Goal: Submit feedback/report problem: Submit feedback/report problem

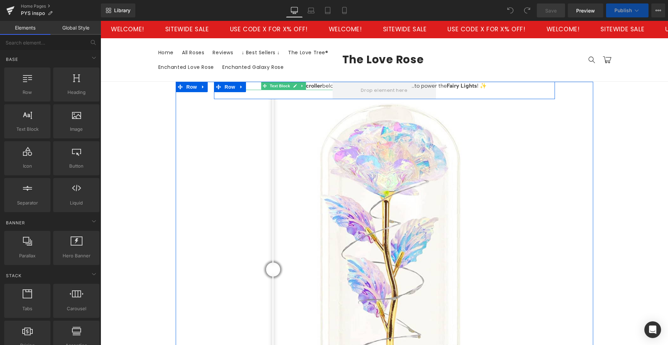
click at [310, 85] on strong "Scroller" at bounding box center [312, 85] width 19 height 7
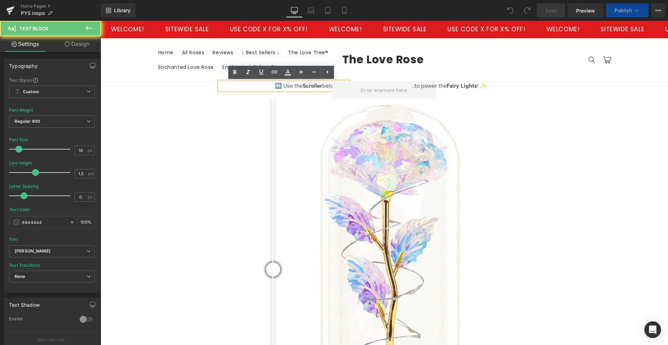
click at [318, 86] on p "↔️ Use the Scroller below.. ⬇️" at bounding box center [283, 86] width 129 height 8
click at [319, 86] on p "↔️ Use the Scroller below.. ⬇️" at bounding box center [283, 86] width 129 height 8
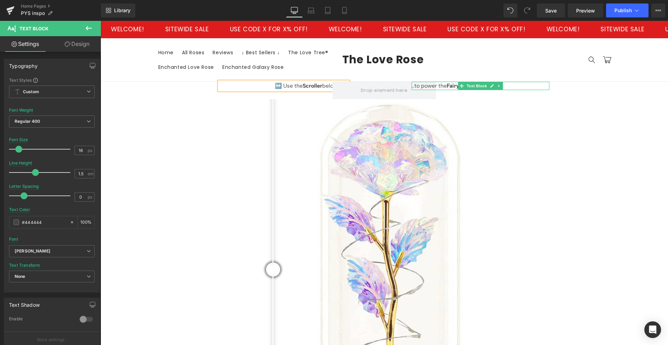
click at [444, 86] on span "..to power the" at bounding box center [428, 85] width 35 height 7
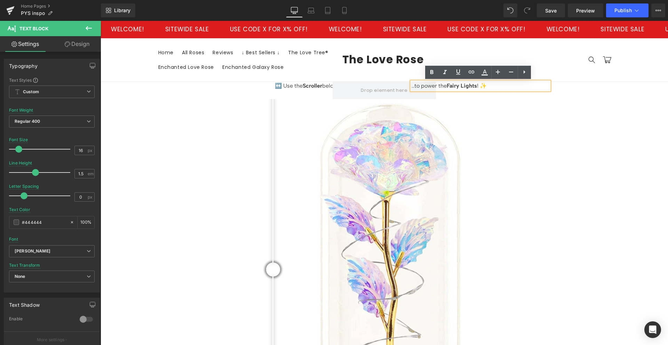
click at [449, 86] on span "Fairy Lights" at bounding box center [462, 85] width 30 height 7
click at [453, 85] on span "Fairy Lights" at bounding box center [462, 85] width 30 height 7
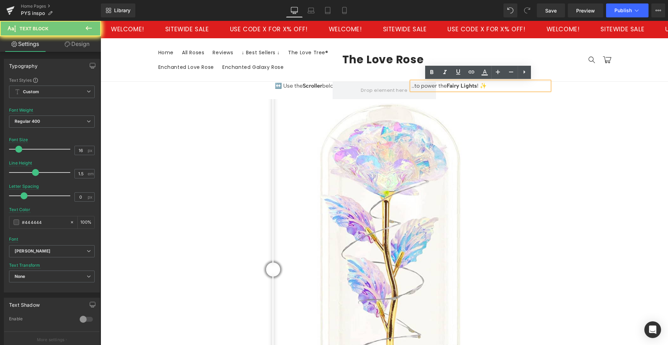
click at [453, 85] on span "Fairy Lights" at bounding box center [462, 85] width 30 height 7
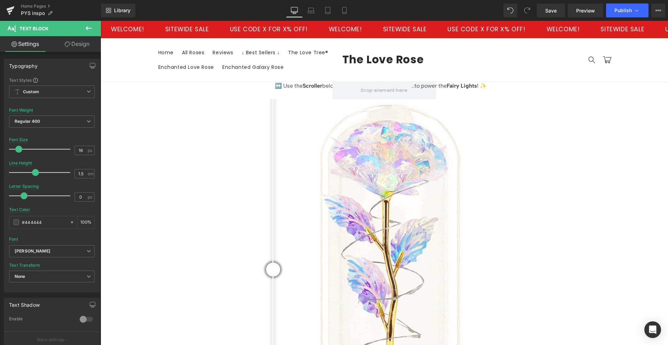
click at [88, 26] on icon at bounding box center [89, 28] width 8 height 8
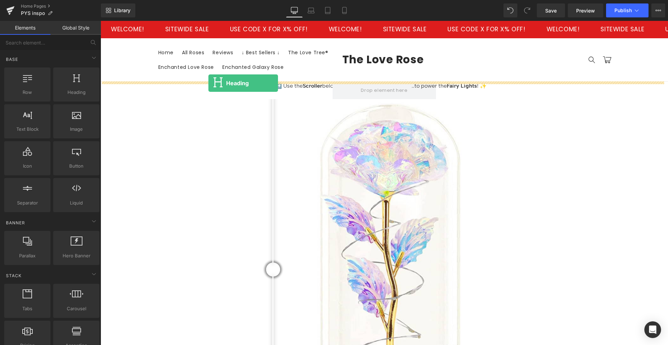
drag, startPoint x: 175, startPoint y: 106, endPoint x: 208, endPoint y: 83, distance: 40.3
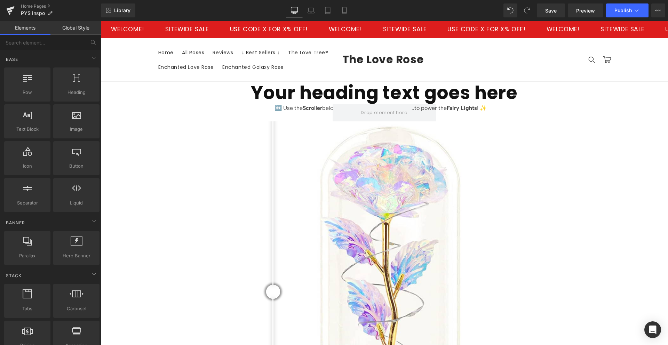
click at [361, 98] on h1 "Your heading text goes here" at bounding box center [384, 93] width 567 height 22
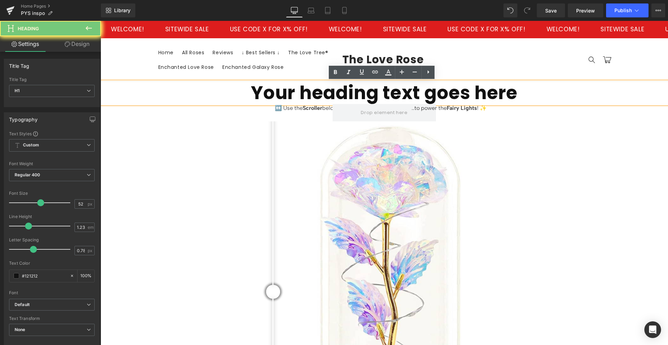
click at [361, 98] on h1 "Your heading text goes here" at bounding box center [384, 93] width 567 height 22
click at [362, 94] on h1 "Your heading text goes here" at bounding box center [384, 93] width 567 height 22
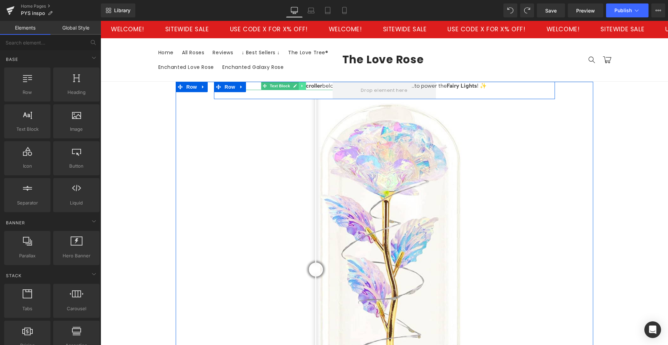
click at [302, 86] on link at bounding box center [302, 86] width 7 height 8
click at [282, 85] on icon at bounding box center [284, 86] width 4 height 4
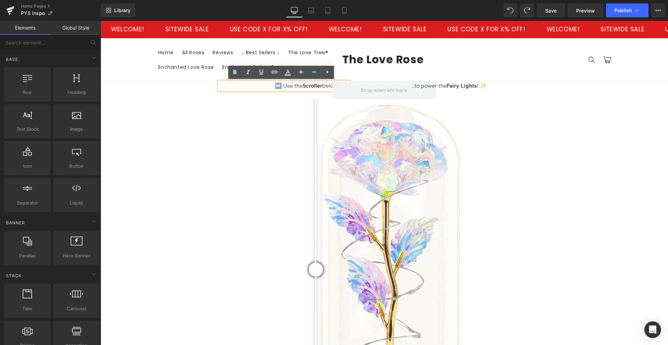
click at [282, 83] on p "↔️ Use the Scroller below.. ⬇️" at bounding box center [283, 86] width 129 height 8
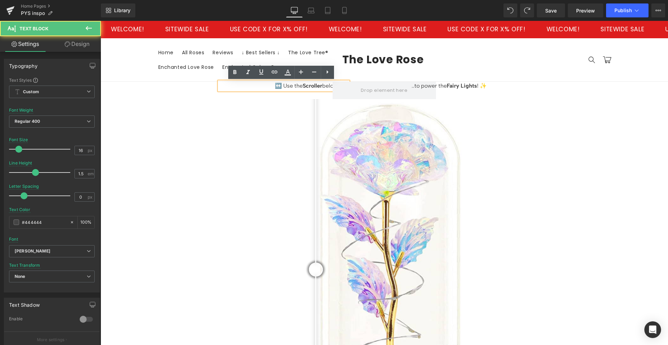
click at [293, 85] on p "↔️ Use the Scroller below.. ⬇️" at bounding box center [283, 86] width 129 height 8
drag, startPoint x: 266, startPoint y: 84, endPoint x: 319, endPoint y: 85, distance: 53.2
click at [319, 85] on p "↔️ Use the Scroller below.. ⬇️" at bounding box center [283, 86] width 129 height 8
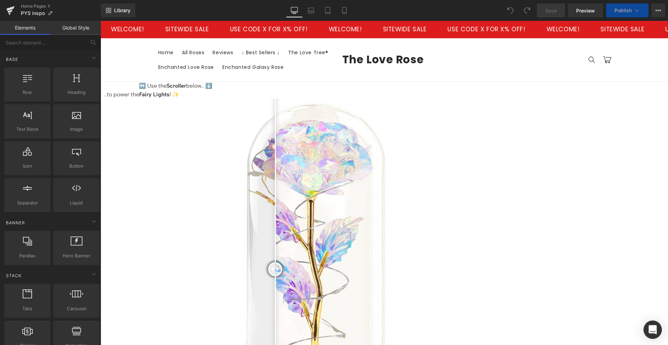
click at [651, 324] on div "Open Intercom Messenger" at bounding box center [652, 330] width 18 height 18
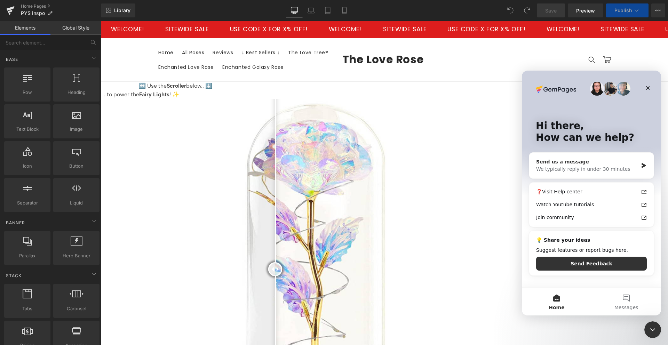
click at [575, 166] on div "We typically reply in under 30 minutes" at bounding box center [587, 169] width 102 height 7
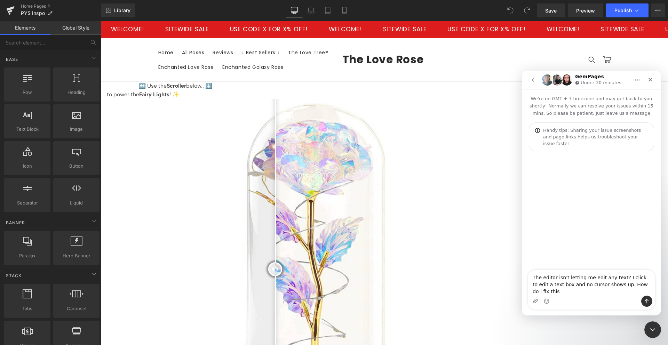
type textarea "The editor isn't letting me edit any text? I click to edit a text box and no cu…"
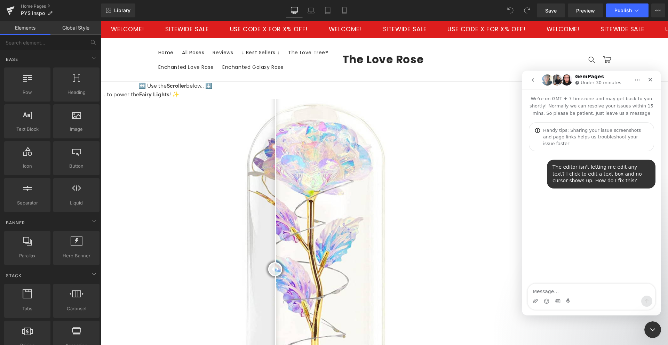
drag, startPoint x: 311, startPoint y: 117, endPoint x: 189, endPoint y: 99, distance: 123.7
click at [311, 117] on div at bounding box center [334, 162] width 668 height 324
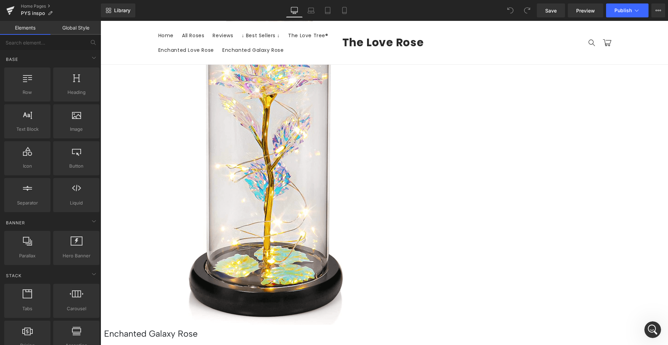
scroll to position [643, 0]
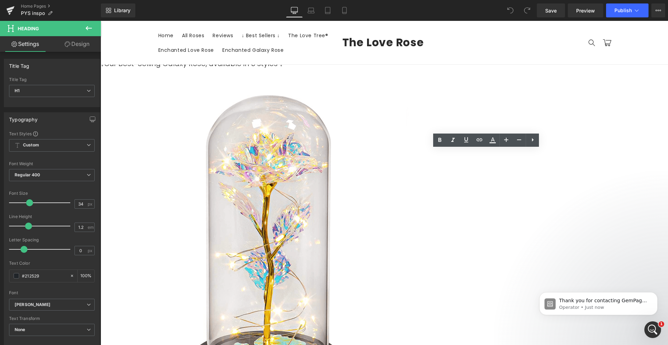
scroll to position [0, 0]
click at [438, 138] on icon at bounding box center [439, 140] width 8 height 8
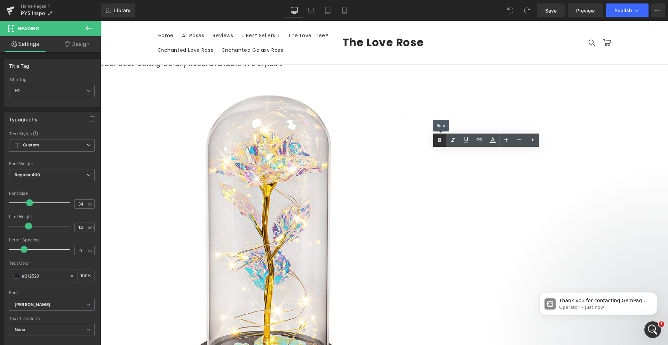
click at [440, 138] on icon at bounding box center [439, 140] width 3 height 4
click at [443, 137] on icon at bounding box center [439, 140] width 8 height 8
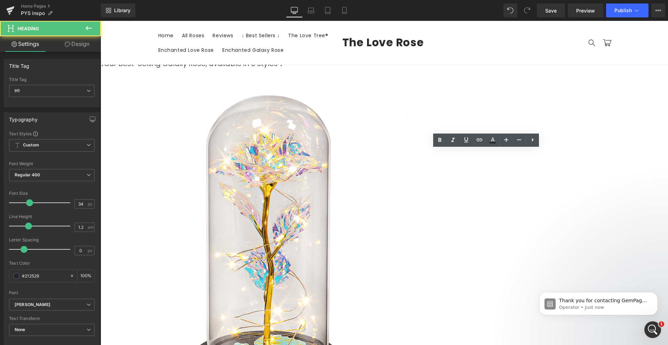
drag, startPoint x: 415, startPoint y: 157, endPoint x: 533, endPoint y: 177, distance: 120.0
click at [647, 329] on icon "Open Intercom Messenger" at bounding box center [651, 328] width 11 height 11
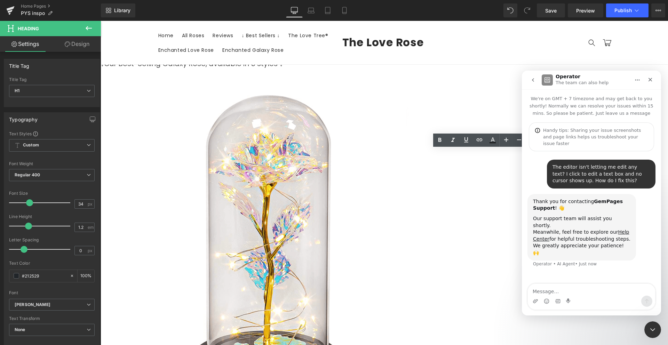
click at [347, 142] on div at bounding box center [334, 162] width 668 height 324
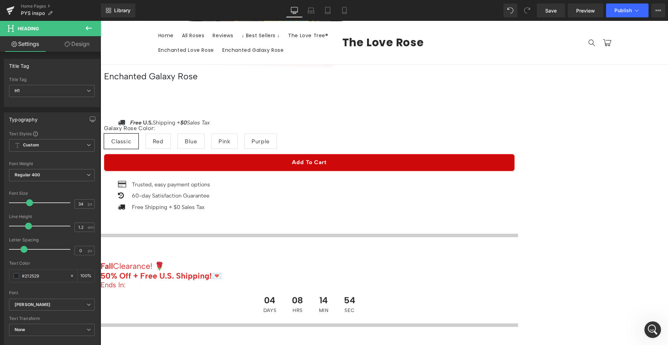
scroll to position [978, 0]
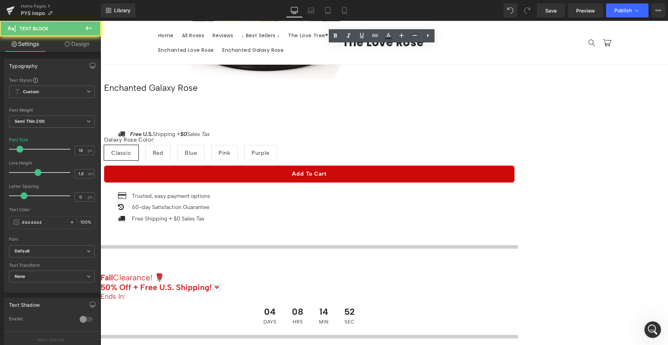
drag, startPoint x: 306, startPoint y: 69, endPoint x: 374, endPoint y: 66, distance: 67.5
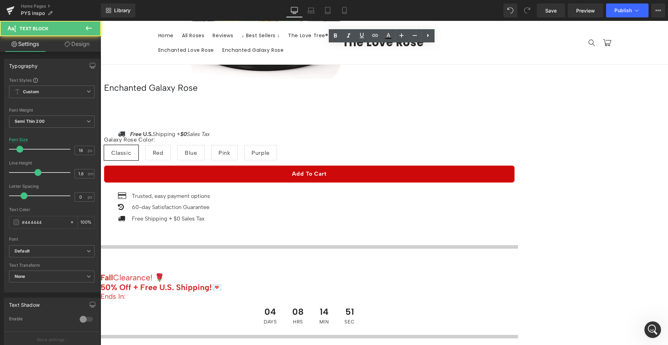
click at [74, 46] on link "Design" at bounding box center [77, 44] width 50 height 16
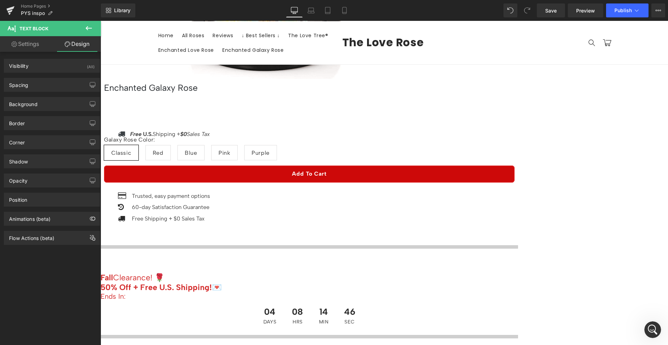
click at [28, 43] on link "Settings" at bounding box center [25, 44] width 50 height 16
type input "100"
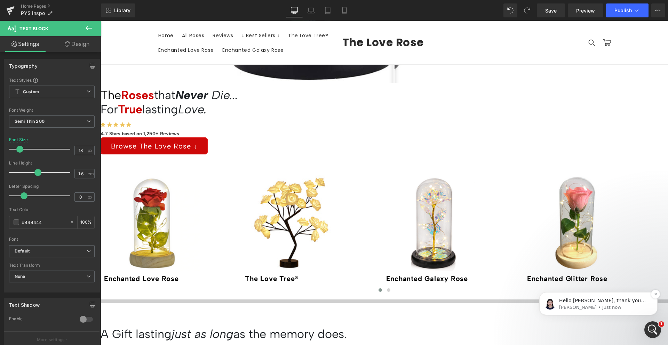
scroll to position [0, 0]
click at [599, 297] on div "Hello [PERSON_NAME], thank you for contacting GemPages Customer Support. This i…" at bounding box center [604, 300] width 92 height 9
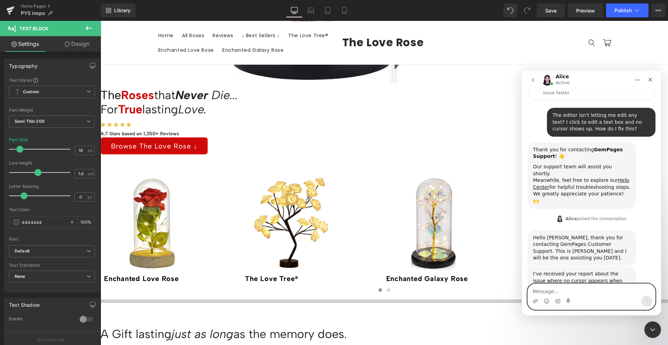
scroll to position [57, 0]
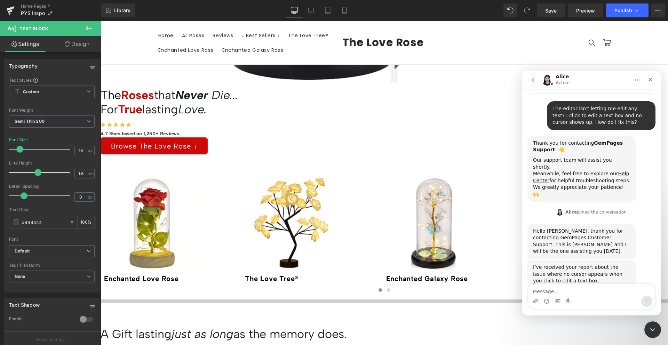
click at [529, 77] on button "go back" at bounding box center [532, 79] width 13 height 13
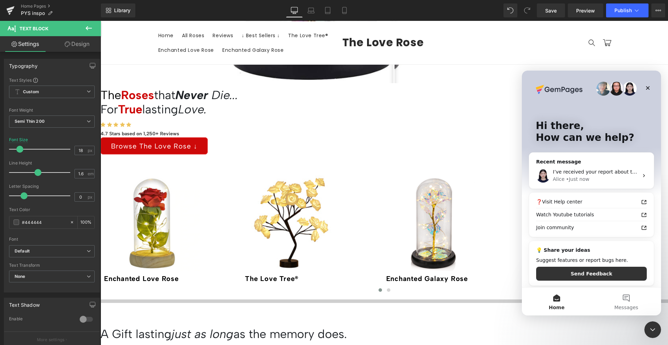
scroll to position [0, 0]
click at [576, 174] on span "I’ve received your report about the issue where no cursor appears when you clic…" at bounding box center [675, 172] width 244 height 6
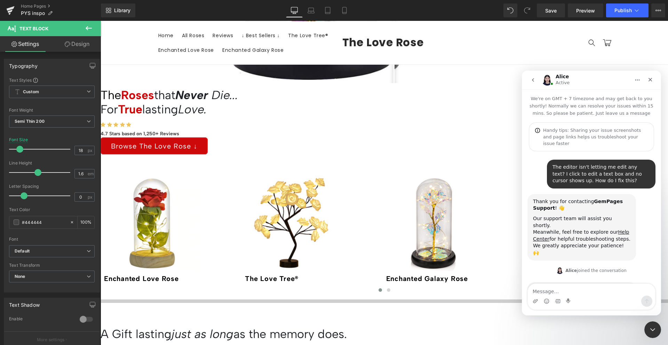
scroll to position [57, 0]
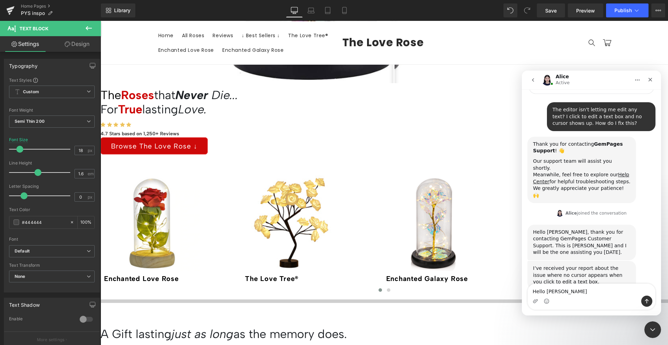
type textarea "Hello [PERSON_NAME]"
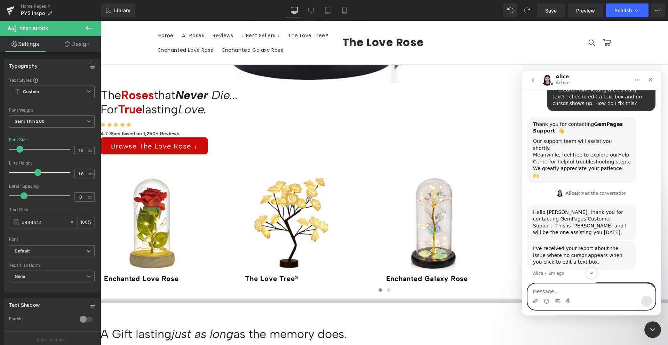
scroll to position [78, 0]
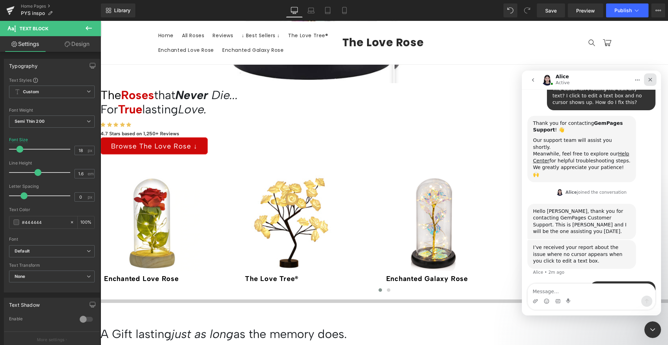
click at [648, 76] on div "Close" at bounding box center [650, 79] width 13 height 13
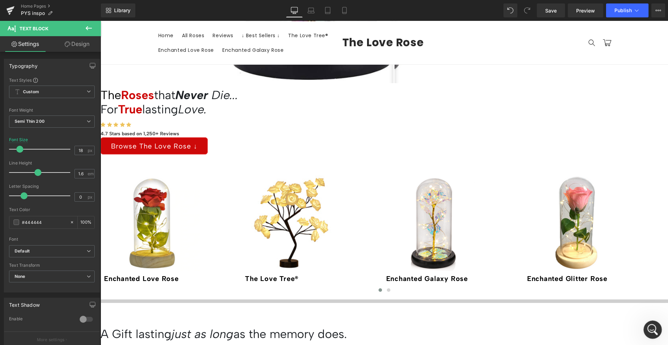
click at [646, 329] on icon "Open Intercom Messenger" at bounding box center [651, 328] width 11 height 11
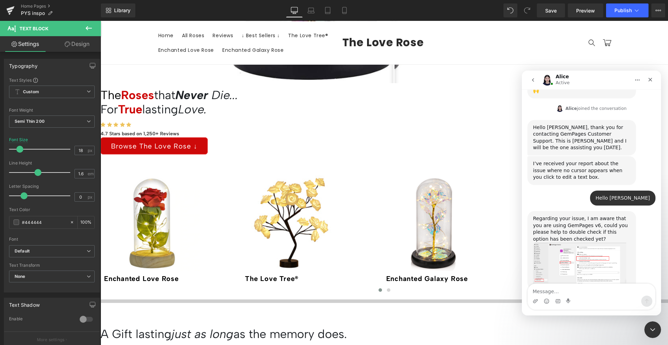
scroll to position [189, 0]
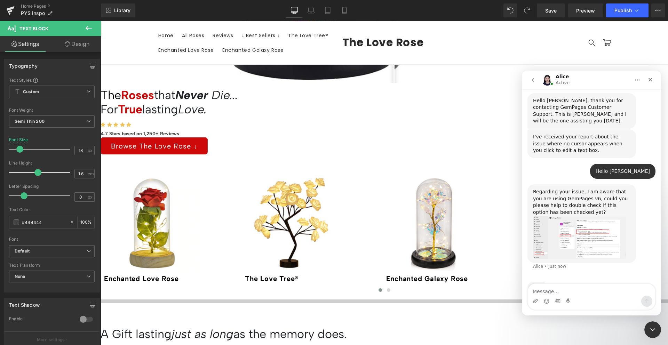
click at [584, 216] on img "Alice says…" at bounding box center [579, 237] width 93 height 43
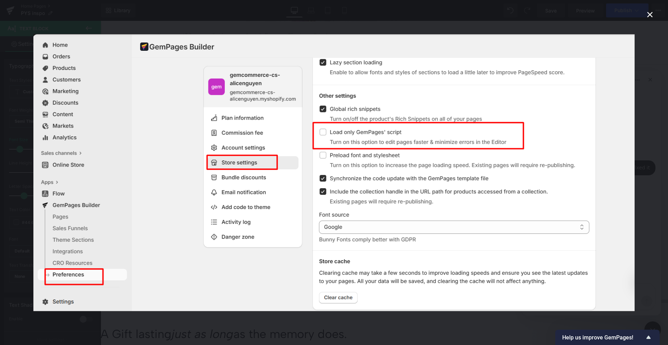
scroll to position [339, 0]
click at [648, 15] on icon "Close" at bounding box center [649, 14] width 8 height 8
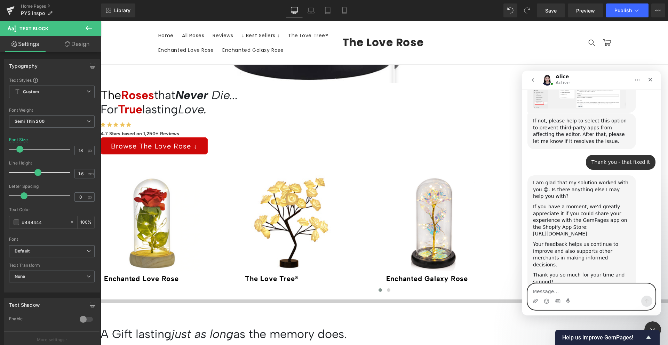
click at [566, 290] on textarea "Message…" at bounding box center [591, 290] width 127 height 12
type textarea "That's all thank you [PERSON_NAME]!"
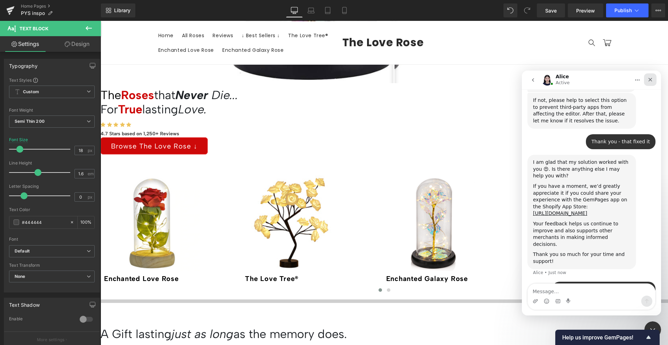
click at [649, 82] on icon "Close" at bounding box center [650, 80] width 6 height 6
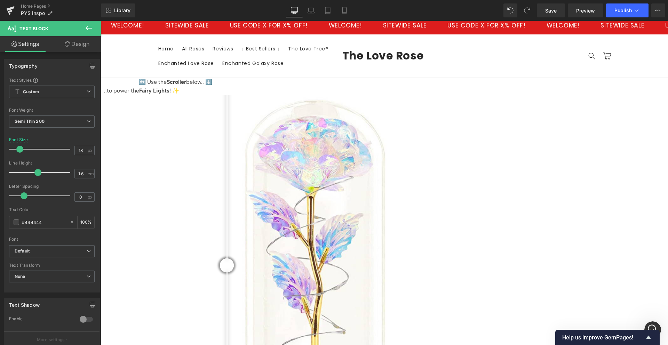
scroll to position [0, 0]
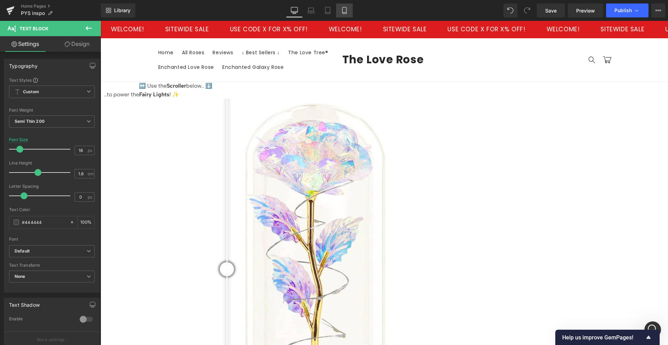
click at [343, 12] on icon at bounding box center [344, 10] width 7 height 7
type input "100"
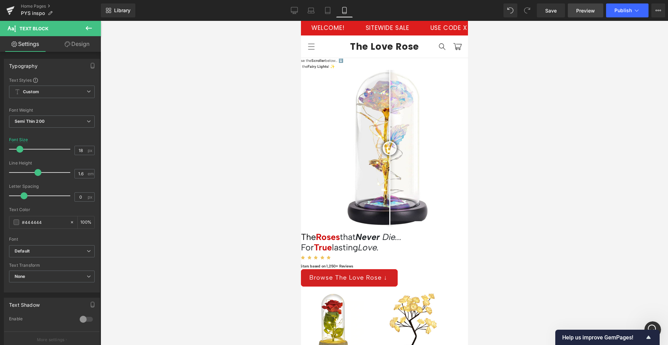
click at [570, 13] on link "Preview" at bounding box center [585, 10] width 35 height 14
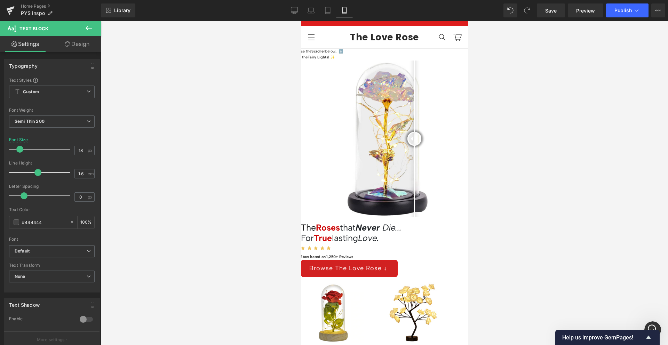
scroll to position [23, 0]
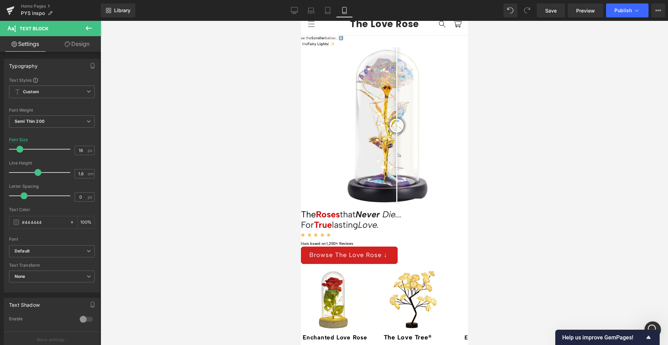
click at [300, 21] on icon at bounding box center [300, 21] width 0 height 0
click at [358, 225] on span "For True lasting" at bounding box center [328, 224] width 57 height 10
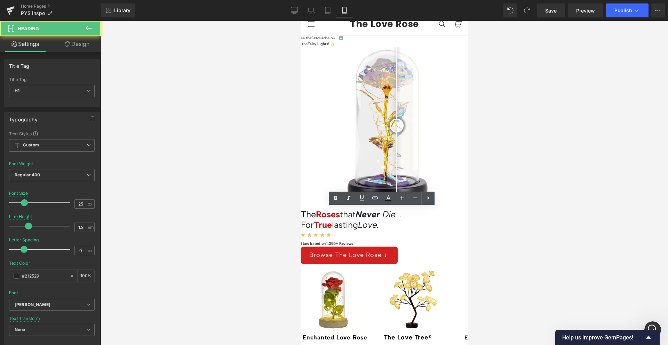
click at [378, 222] on icon "Love ." at bounding box center [368, 224] width 21 height 10
click at [358, 224] on span "For True lasting" at bounding box center [328, 224] width 57 height 10
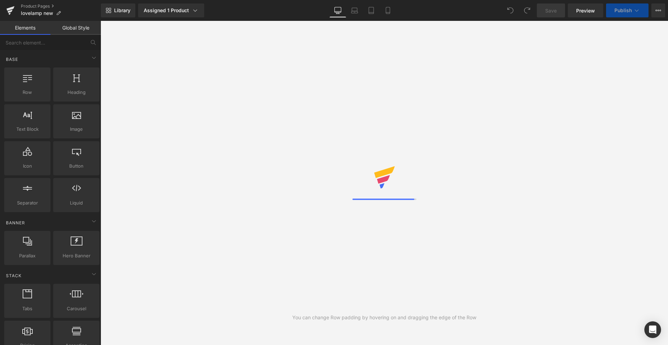
click at [655, 324] on div "Open Intercom Messenger" at bounding box center [652, 329] width 17 height 17
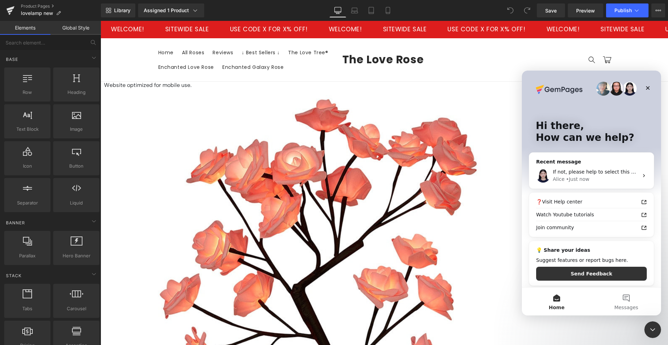
drag, startPoint x: 458, startPoint y: 108, endPoint x: 353, endPoint y: 87, distance: 107.2
click at [458, 108] on div at bounding box center [334, 162] width 668 height 324
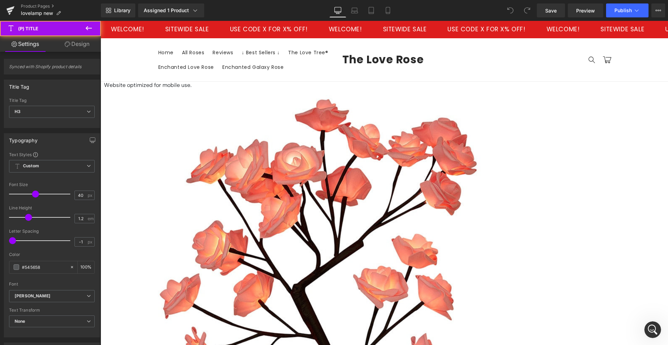
click at [391, 12] on icon at bounding box center [387, 10] width 7 height 7
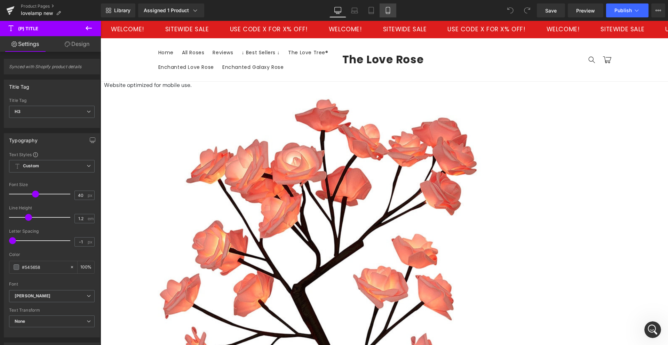
type input "30"
type input "100"
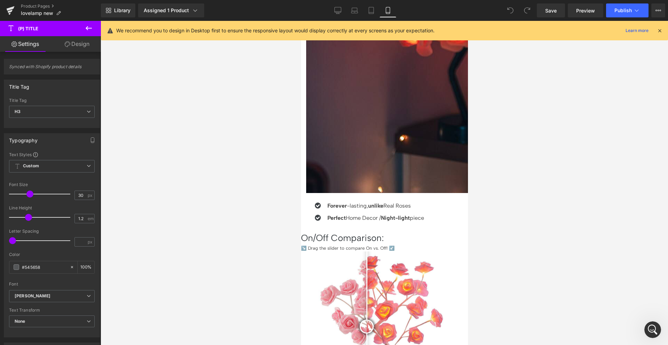
scroll to position [819, 0]
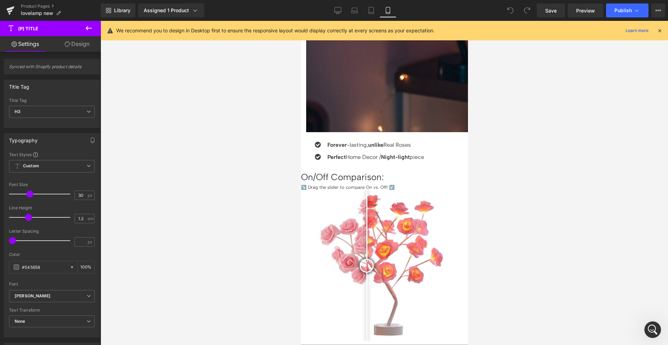
click at [300, 21] on icon at bounding box center [300, 21] width 0 height 0
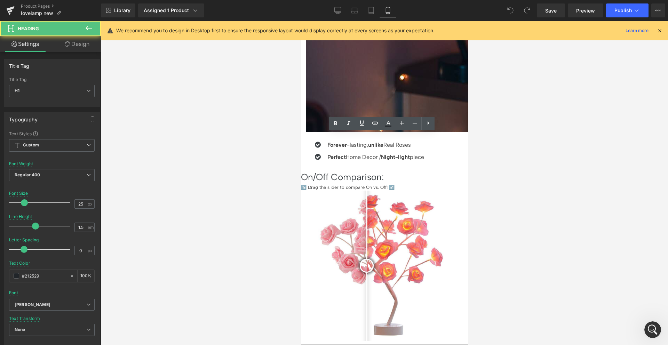
click at [644, 324] on div "Open Intercom Messenger" at bounding box center [651, 328] width 23 height 23
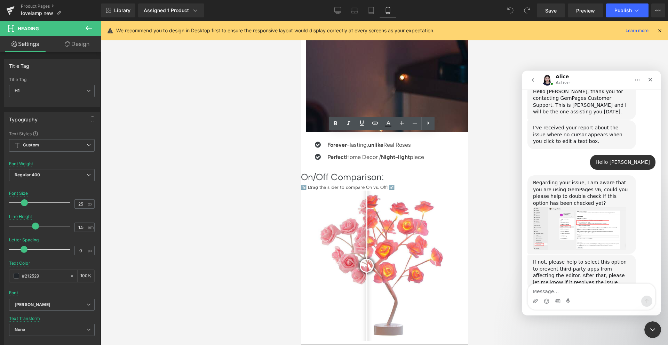
scroll to position [199, 0]
type textarea "Thank you - that fixed it"
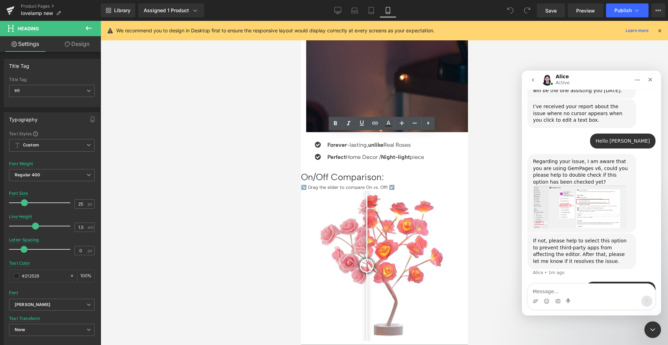
click at [635, 77] on button "Home" at bounding box center [637, 79] width 13 height 13
click at [620, 79] on div "Alice Active" at bounding box center [585, 80] width 88 height 12
click at [530, 79] on icon "go back" at bounding box center [533, 80] width 6 height 6
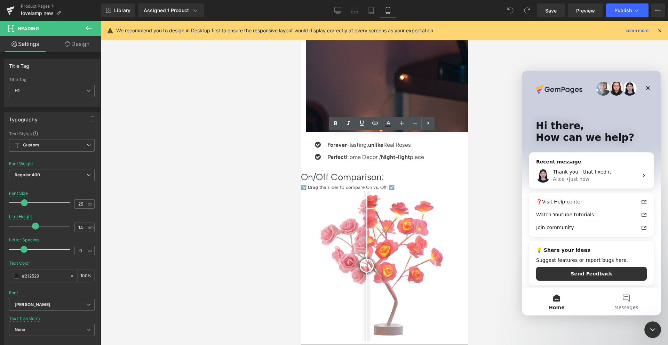
scroll to position [0, 0]
click at [625, 299] on button "Messages" at bounding box center [626, 302] width 70 height 28
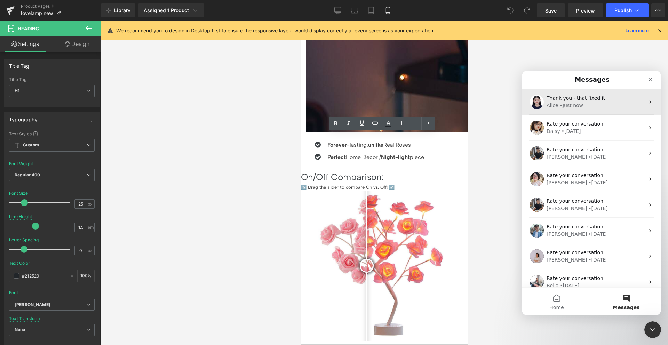
click at [593, 102] on div "Alice • Just now" at bounding box center [595, 105] width 98 height 7
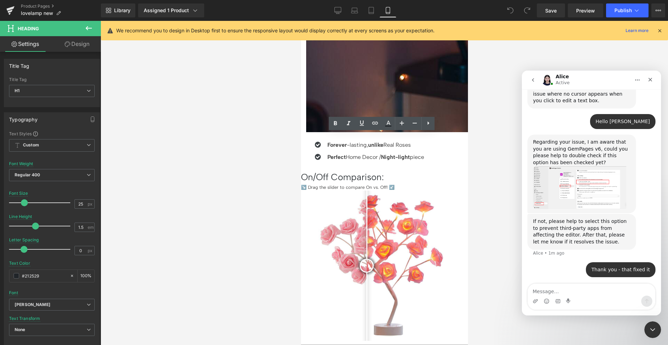
scroll to position [246, 0]
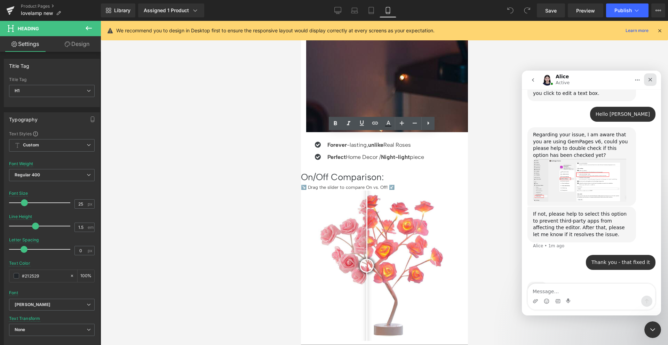
click at [645, 81] on div "Close" at bounding box center [650, 79] width 13 height 13
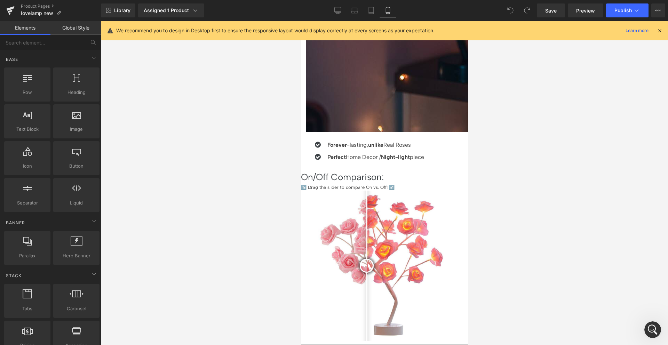
click at [470, 147] on div at bounding box center [384, 183] width 567 height 324
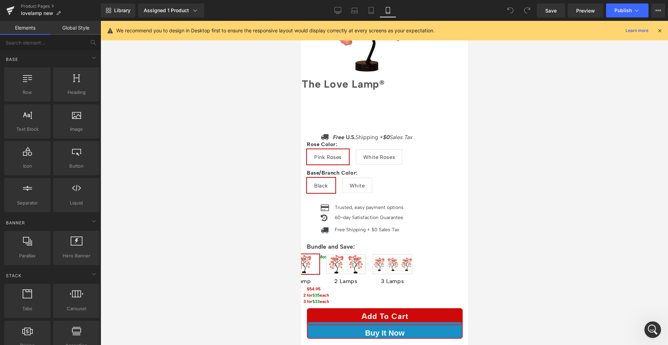
scroll to position [0, 0]
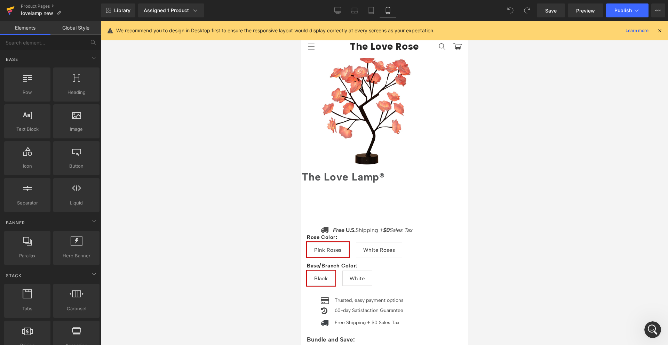
click at [9, 8] on icon at bounding box center [11, 8] width 8 height 5
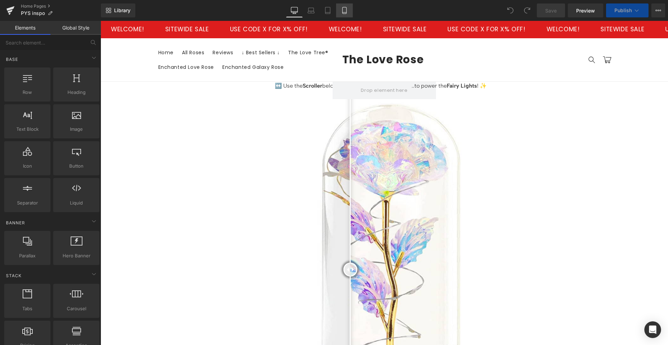
click at [342, 10] on icon at bounding box center [344, 10] width 7 height 7
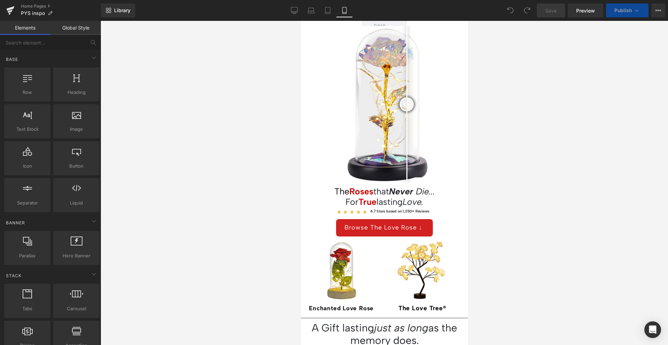
scroll to position [106, 0]
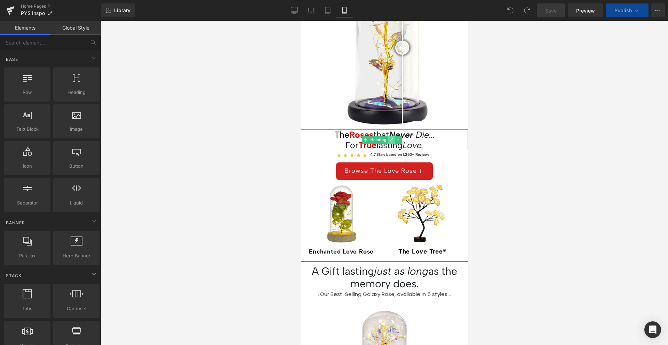
click at [389, 138] on icon at bounding box center [391, 140] width 4 height 4
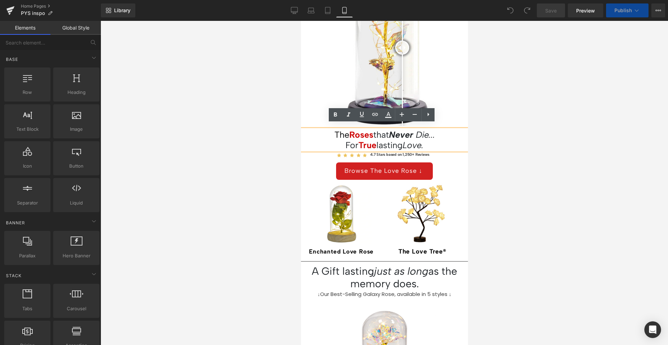
click at [397, 129] on strong "Never" at bounding box center [400, 134] width 24 height 10
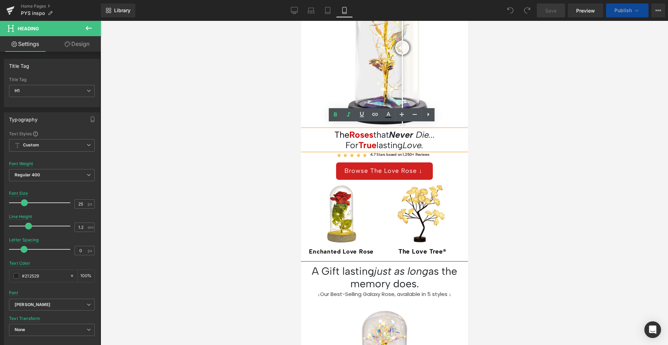
click at [390, 129] on strong "Never" at bounding box center [400, 134] width 24 height 10
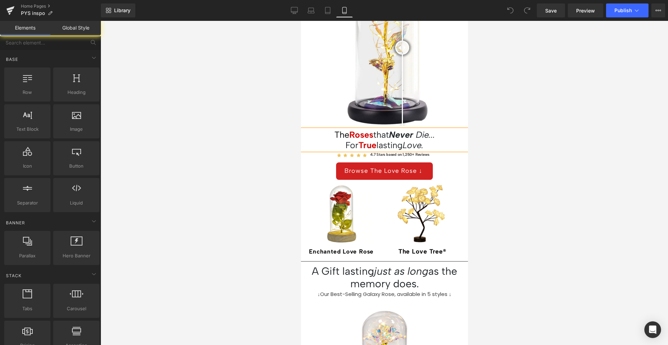
click at [290, 130] on div at bounding box center [384, 183] width 567 height 324
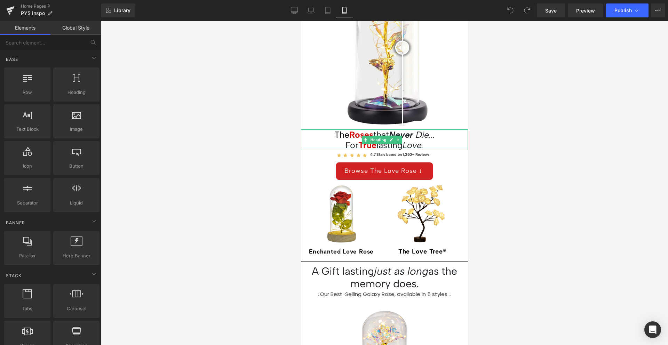
click at [423, 140] on icon "." at bounding box center [422, 145] width 2 height 10
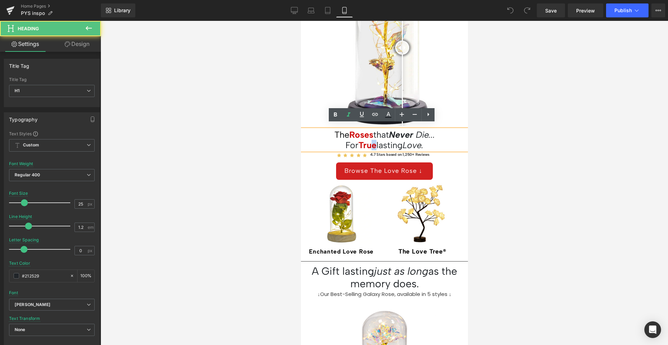
click at [369, 141] on span "True" at bounding box center [367, 145] width 18 height 10
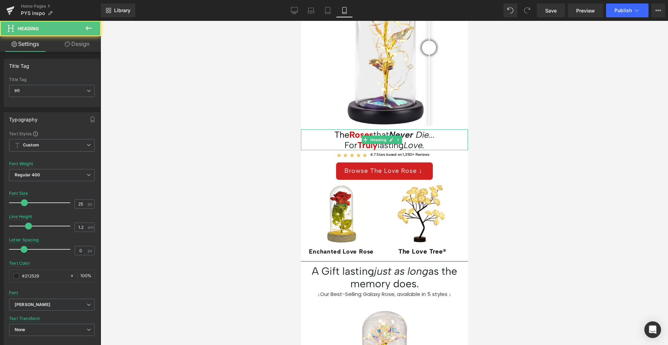
click at [431, 140] on h1 "The Roses that Never Die... For Truly lasting Love ." at bounding box center [383, 139] width 167 height 21
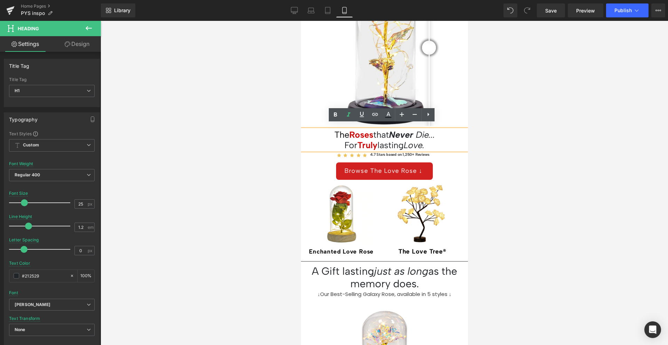
click at [509, 123] on div at bounding box center [384, 183] width 567 height 324
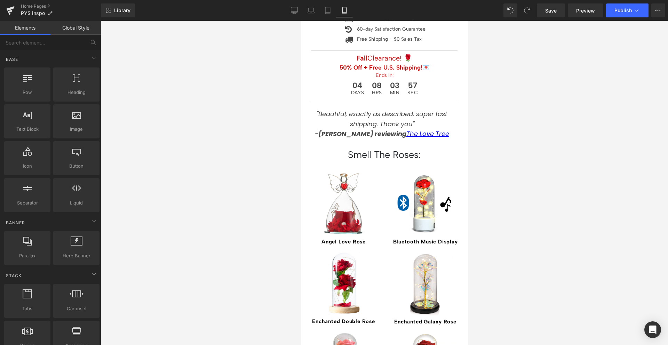
scroll to position [647, 0]
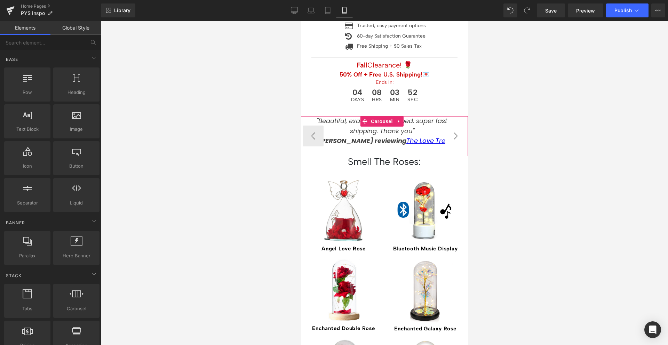
click at [447, 126] on button "›" at bounding box center [455, 136] width 21 height 21
click at [332, 136] on b "[PERSON_NAME] reviewing our" at bounding box center [366, 140] width 100 height 9
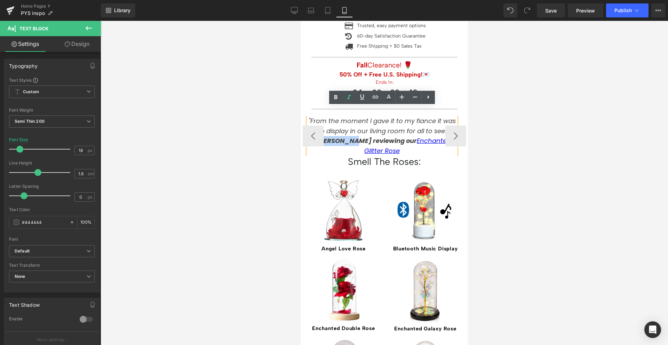
drag, startPoint x: 332, startPoint y: 132, endPoint x: 343, endPoint y: 132, distance: 10.4
click at [343, 136] on b "[PERSON_NAME] reviewing our" at bounding box center [366, 140] width 100 height 9
click at [337, 100] on icon at bounding box center [335, 97] width 8 height 8
click at [451, 126] on button "›" at bounding box center [455, 136] width 21 height 21
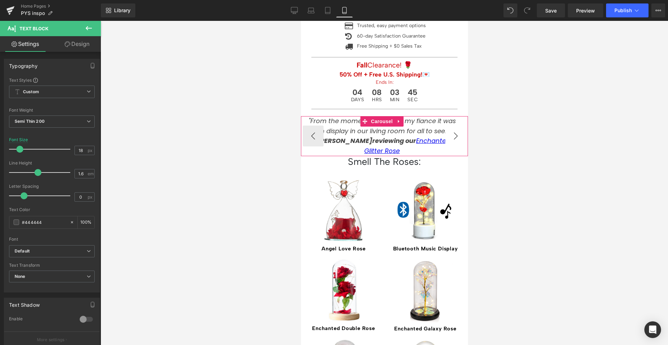
click at [450, 126] on button "›" at bounding box center [455, 136] width 21 height 21
click at [513, 120] on div at bounding box center [384, 183] width 567 height 324
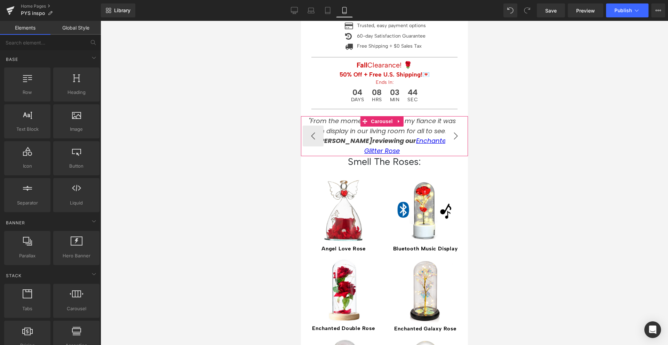
click at [449, 126] on button "›" at bounding box center [455, 136] width 21 height 21
click at [309, 126] on button "‹" at bounding box center [312, 136] width 21 height 21
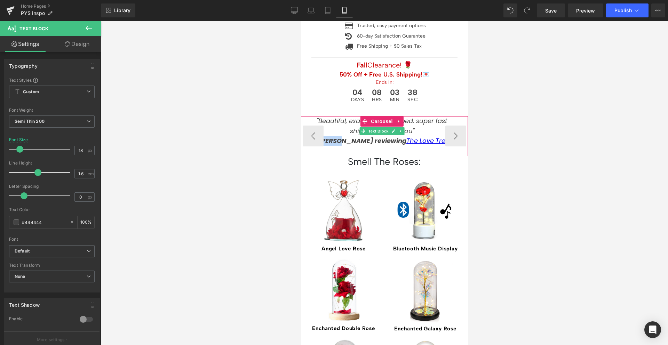
drag, startPoint x: 349, startPoint y: 131, endPoint x: 356, endPoint y: 131, distance: 7.7
click at [356, 136] on icon "[PERSON_NAME] reviewing" at bounding box center [362, 140] width 88 height 9
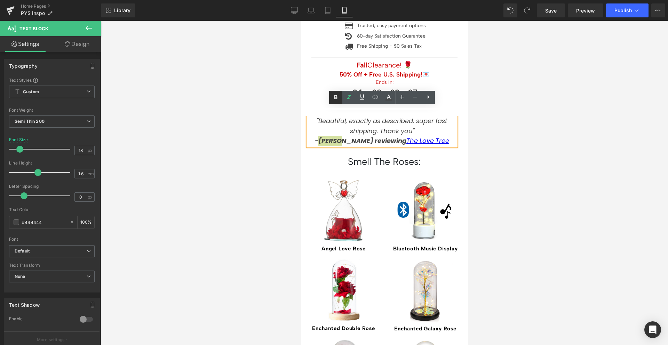
click at [338, 98] on icon at bounding box center [335, 97] width 8 height 8
click at [276, 124] on div at bounding box center [384, 183] width 567 height 324
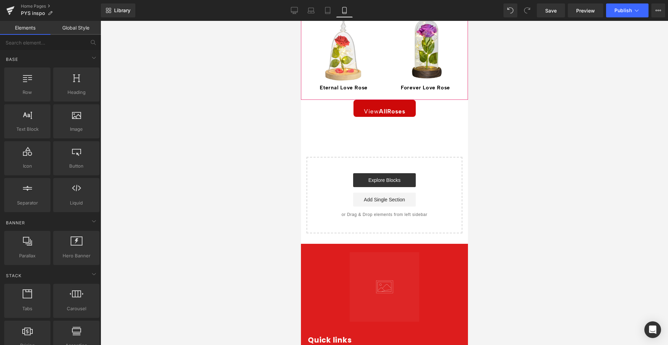
scroll to position [977, 0]
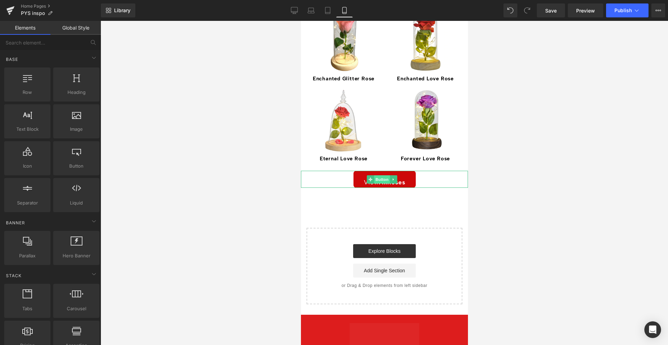
click at [380, 175] on span "Button" at bounding box center [382, 179] width 16 height 8
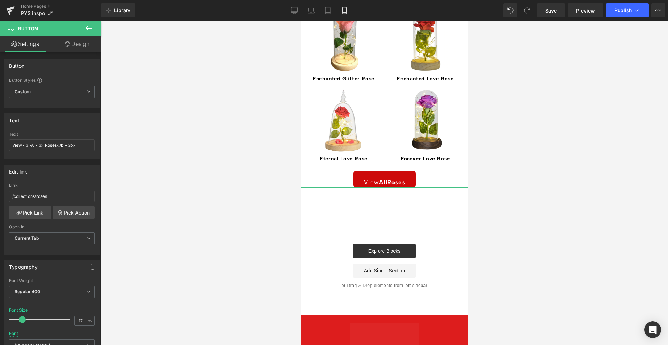
click at [72, 47] on link "Design" at bounding box center [77, 44] width 50 height 16
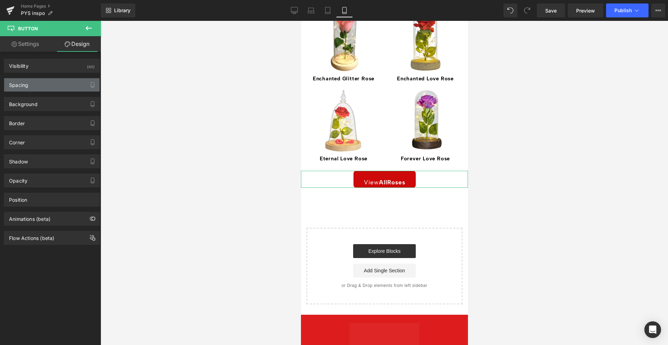
type input "0"
type input "15"
type input "0"
type input "16"
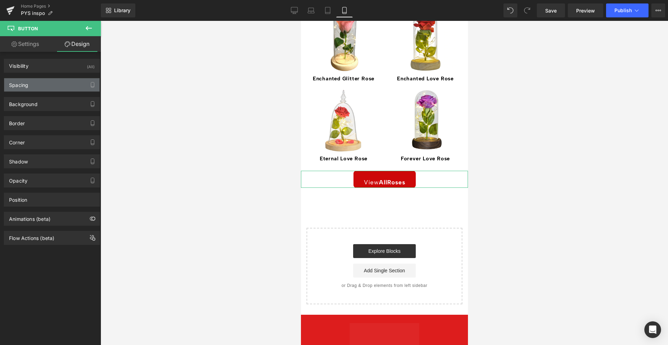
type input "30"
type input "0"
type input "30"
click at [46, 85] on div "Spacing" at bounding box center [51, 84] width 95 height 13
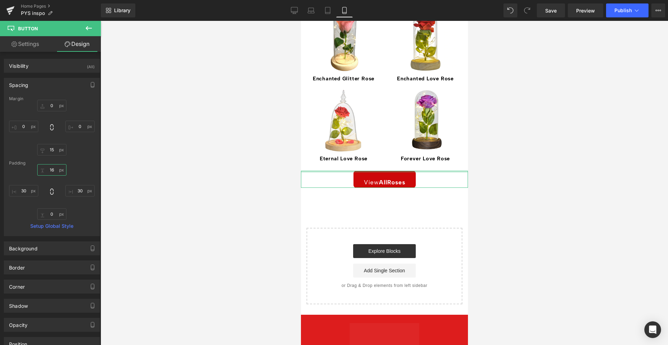
click at [51, 171] on input "16" at bounding box center [51, 169] width 29 height 11
type input "0"
click at [69, 168] on div "0 0 30px 30 0px 0 30px 30" at bounding box center [52, 192] width 86 height 56
click at [613, 10] on button "Publish" at bounding box center [627, 10] width 42 height 14
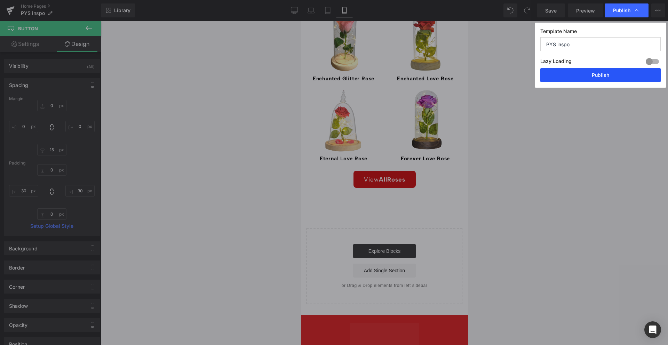
click at [591, 74] on button "Publish" at bounding box center [600, 75] width 120 height 14
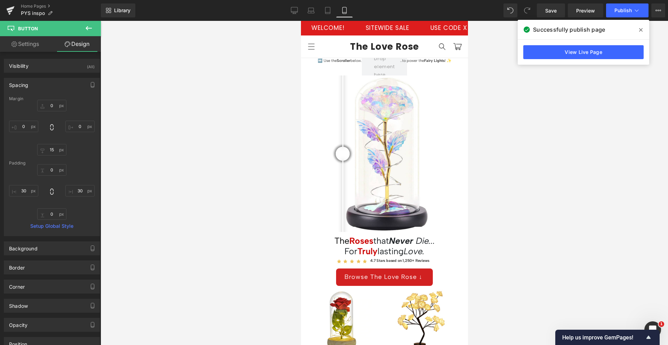
scroll to position [0, 0]
click at [650, 327] on icon "Open Intercom Messenger" at bounding box center [651, 328] width 11 height 11
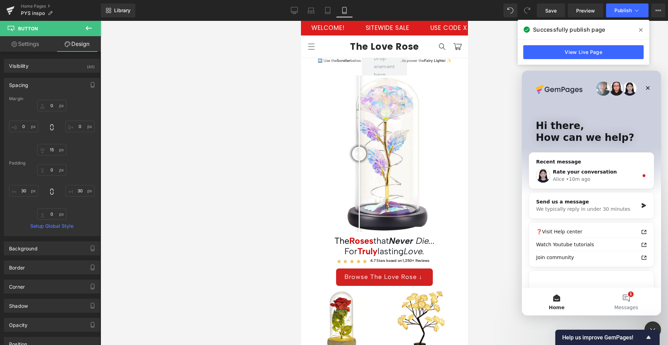
click at [605, 168] on div "Rate your conversation [PERSON_NAME] • 10m ago" at bounding box center [591, 176] width 125 height 26
click at [612, 172] on div "Rate your conversation" at bounding box center [596, 171] width 86 height 7
click at [641, 178] on icon "Intercom messenger" at bounding box center [644, 176] width 6 height 6
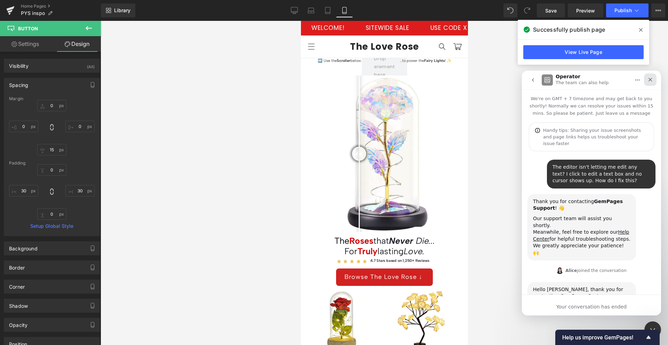
click at [650, 79] on icon "Close" at bounding box center [650, 80] width 6 height 6
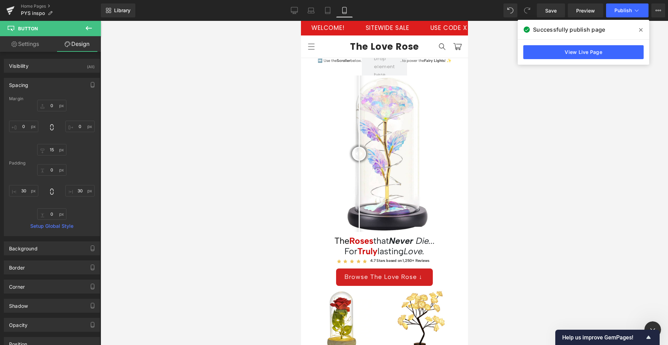
click at [639, 29] on icon at bounding box center [640, 30] width 3 height 6
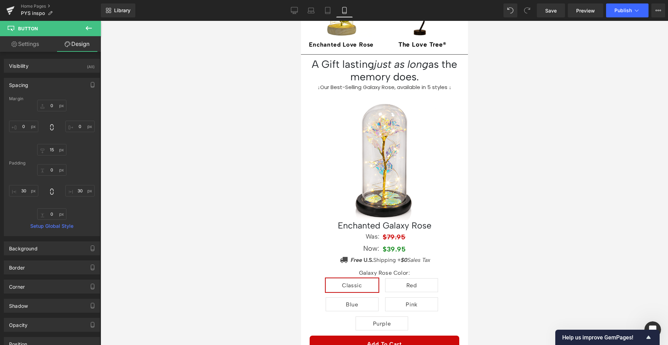
scroll to position [546, 0]
click at [648, 338] on icon "Show survey - Help us improve GemPages!" at bounding box center [648, 337] width 4 height 3
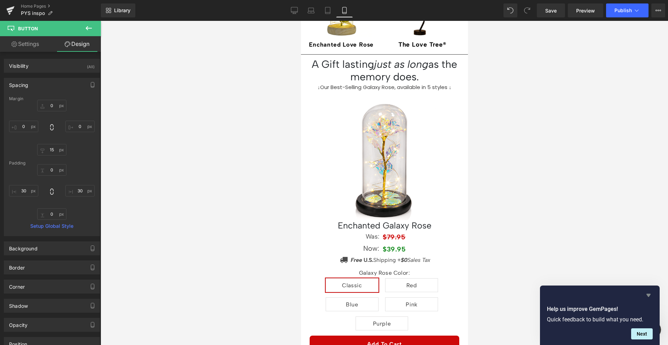
click at [646, 296] on icon "Hide survey" at bounding box center [648, 295] width 8 height 8
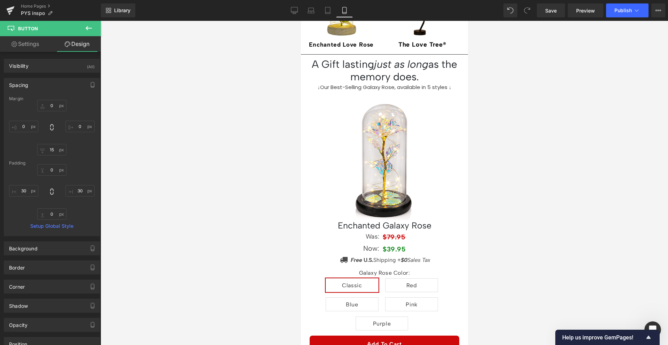
scroll to position [0, 0]
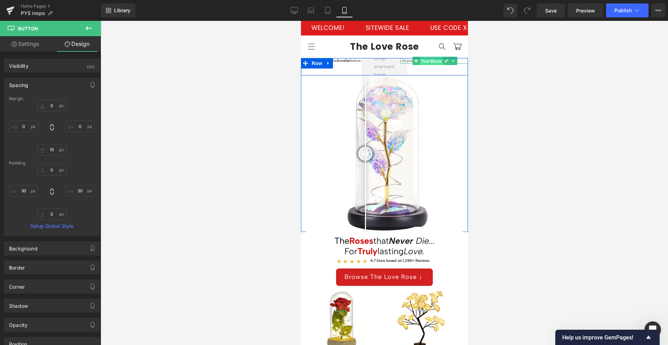
click at [425, 61] on span "Text Block" at bounding box center [430, 61] width 23 height 8
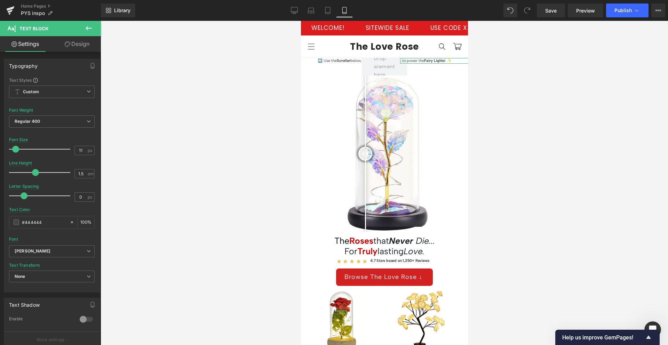
click at [58, 46] on link "Design" at bounding box center [77, 44] width 50 height 16
click at [0, 0] on div "Spacing" at bounding box center [0, 0] width 0 height 0
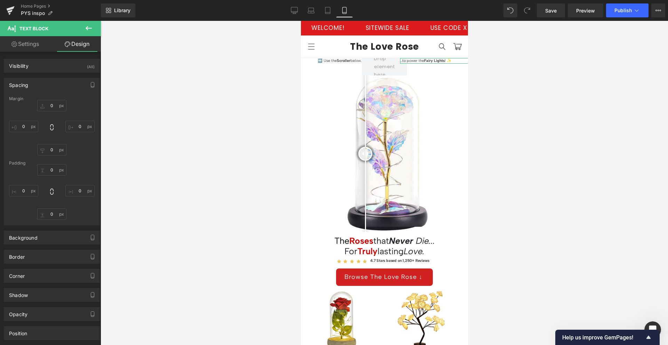
type input "0"
type input "-25"
type input "0"
type input "-50"
type input "0"
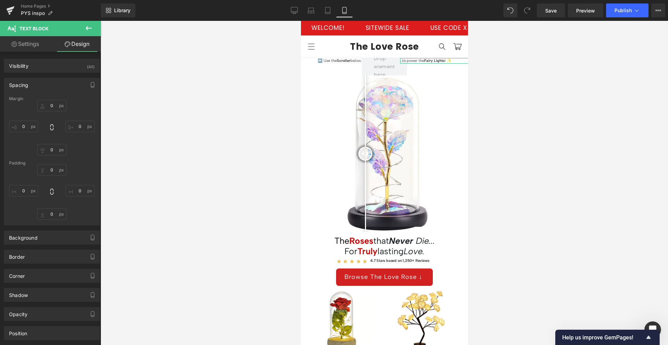
type input "0"
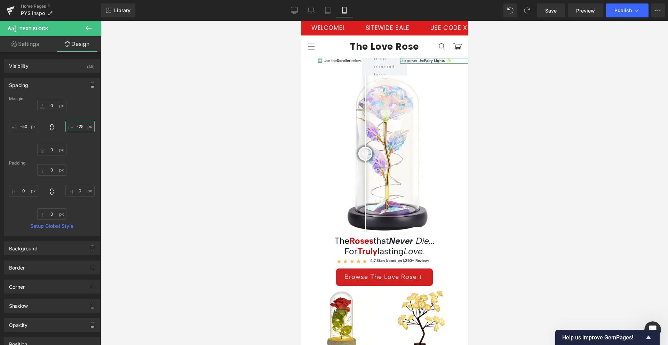
click at [77, 125] on input "-25" at bounding box center [79, 126] width 29 height 11
click at [77, 125] on input "-48" at bounding box center [79, 126] width 29 height 11
click at [79, 125] on input "-48" at bounding box center [79, 126] width 29 height 11
type input "-25"
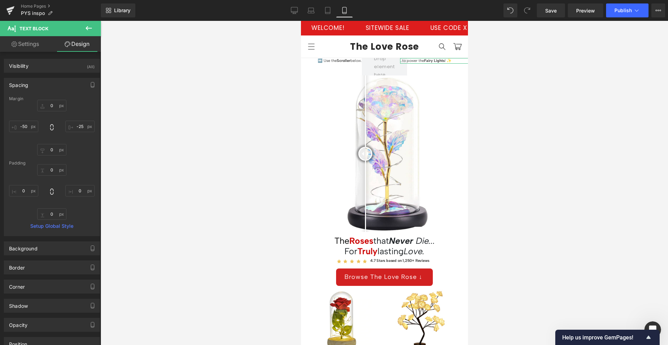
click at [78, 145] on div "0px 0 -25 -25 0px 0 -50px -50" at bounding box center [52, 128] width 86 height 56
click at [49, 106] on input "-22" at bounding box center [51, 105] width 29 height 11
click at [51, 104] on input "-22" at bounding box center [51, 105] width 29 height 11
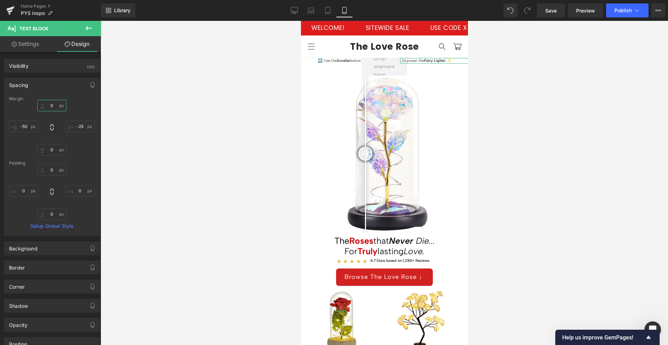
type input "0"
click at [62, 95] on div "Spacing [GEOGRAPHIC_DATA] 0 0 -25 -25 0px 0 -50px -50 [GEOGRAPHIC_DATA] 0px 0 0…" at bounding box center [52, 157] width 96 height 158
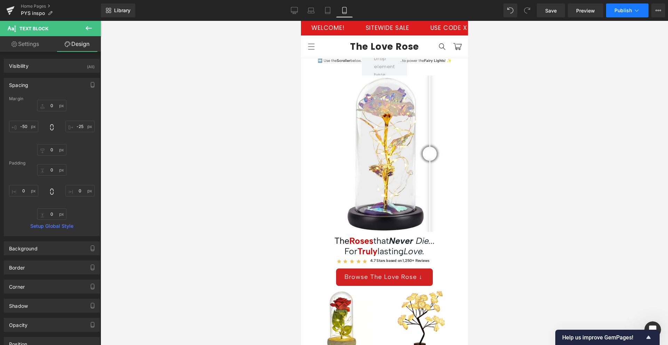
click at [616, 9] on span "Publish" at bounding box center [622, 11] width 17 height 6
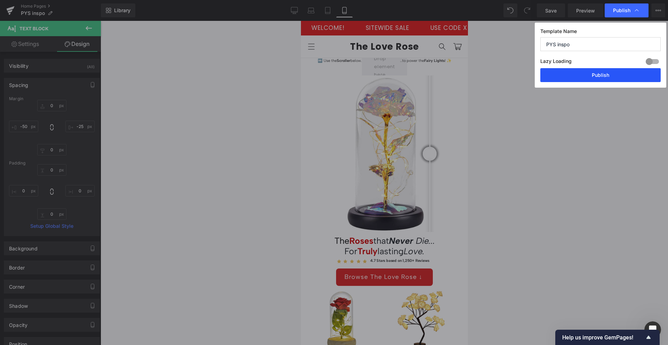
click at [582, 76] on button "Publish" at bounding box center [600, 75] width 120 height 14
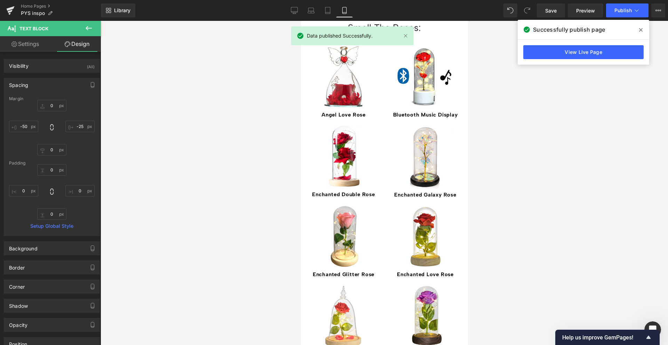
scroll to position [770, 0]
